Goal: Use online tool/utility

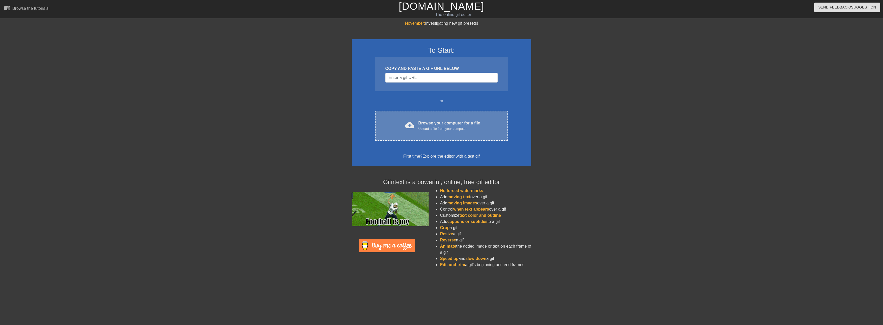
click at [442, 122] on div "Browse your computer for a file Upload a file from your computer" at bounding box center [450, 125] width 62 height 11
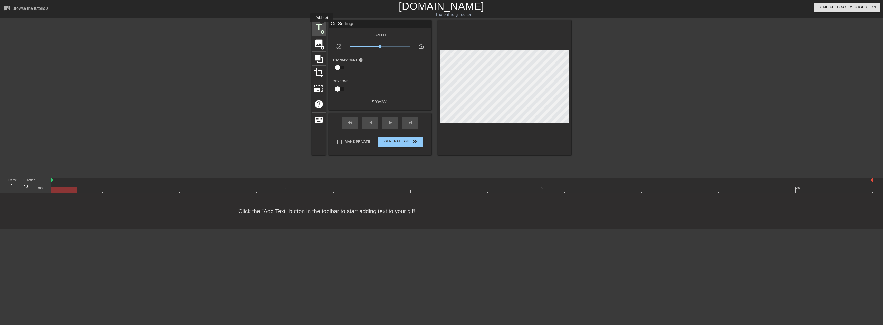
click at [322, 26] on span "title" at bounding box center [319, 28] width 10 height 10
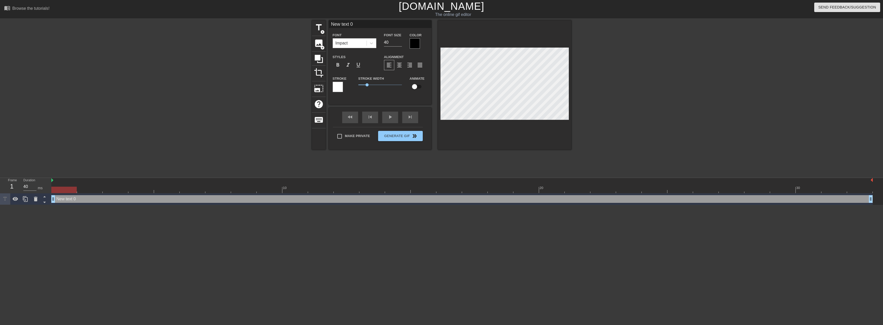
click at [333, 88] on div at bounding box center [338, 87] width 10 height 10
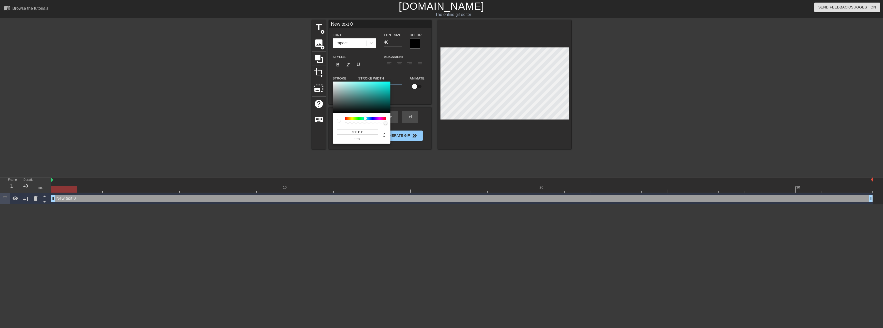
click at [365, 119] on div at bounding box center [365, 118] width 41 height 3
drag, startPoint x: 390, startPoint y: 81, endPoint x: 364, endPoint y: 92, distance: 28.1
click at [364, 92] on div at bounding box center [362, 98] width 58 height 32
type input "#00FFFF"
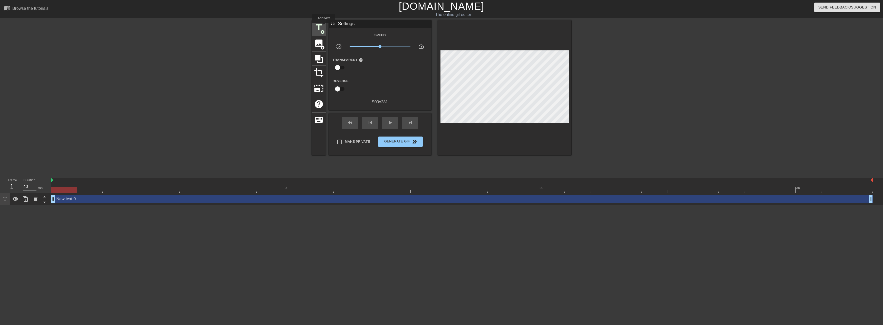
click at [324, 26] on div "title add_circle" at bounding box center [319, 28] width 14 height 16
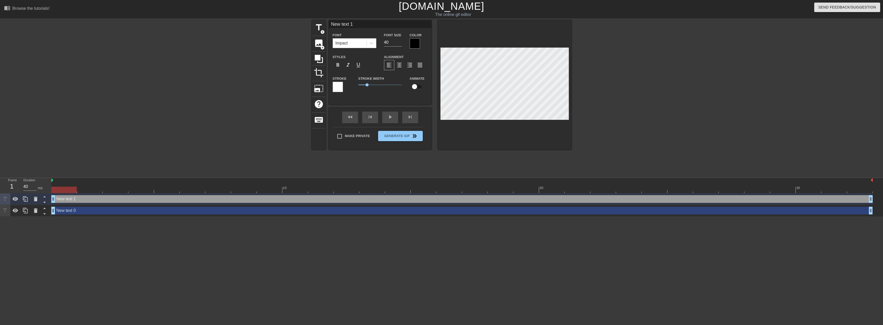
scroll to position [1, 1]
type input "Ne text 1"
type textarea "Ne text 1"
type input "Netext 1"
type textarea "Netext 1"
